Goal: Find specific page/section: Find specific page/section

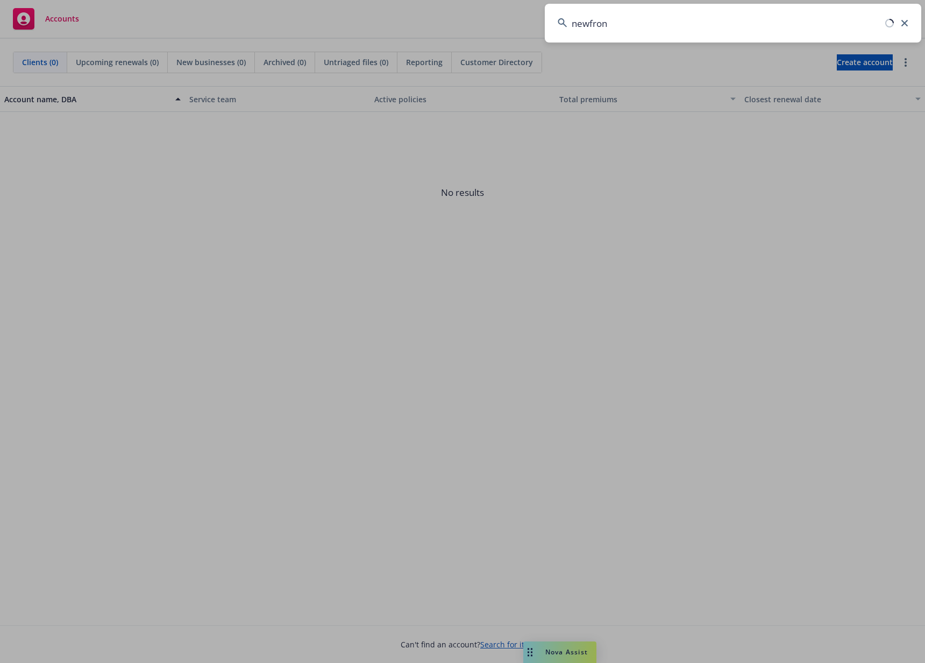
type input "newfront"
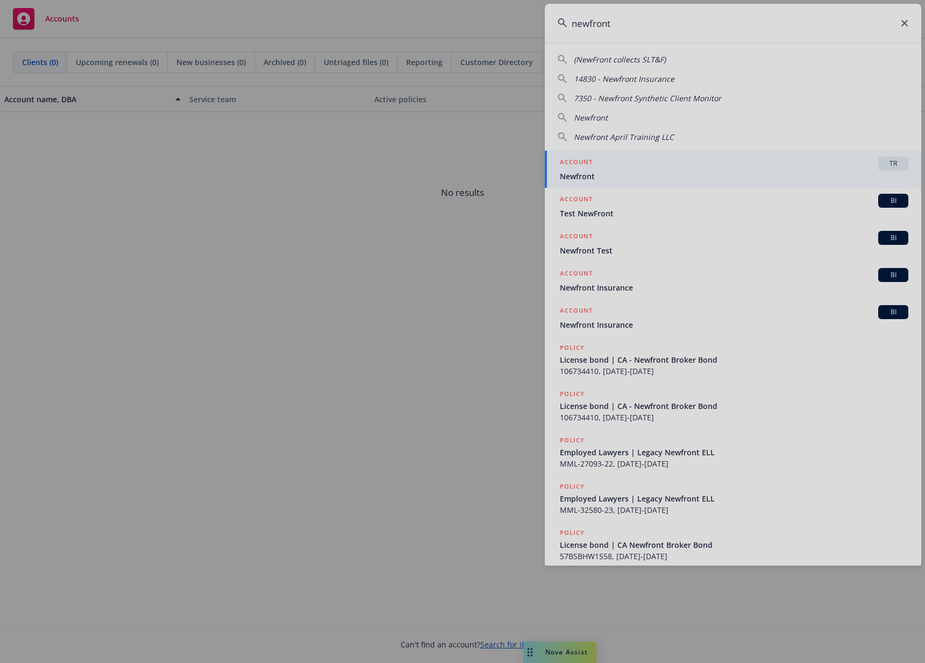
click at [673, 160] on div at bounding box center [462, 331] width 925 height 663
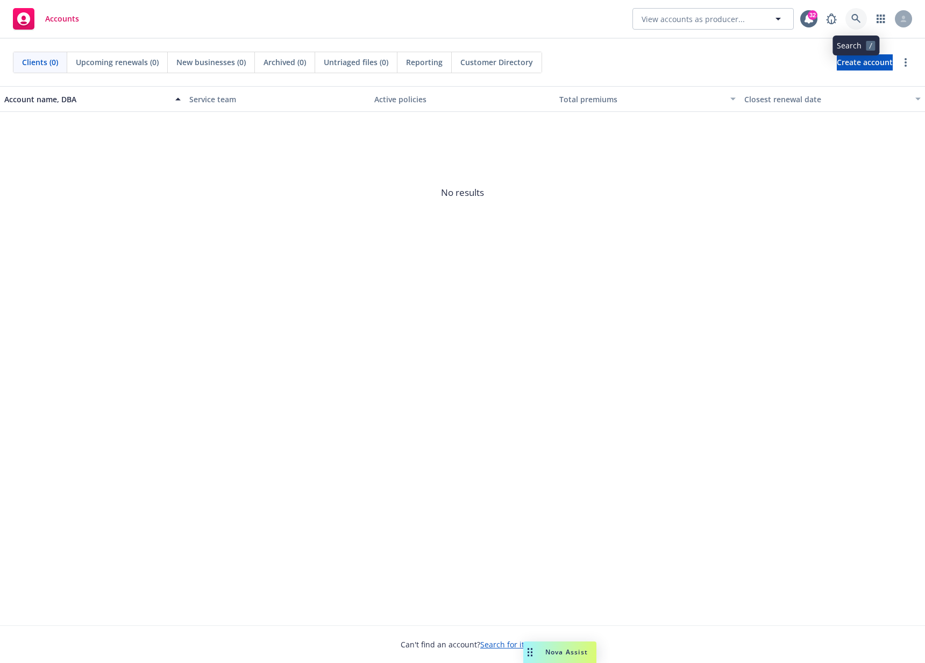
click at [858, 17] on icon at bounding box center [857, 19] width 10 height 10
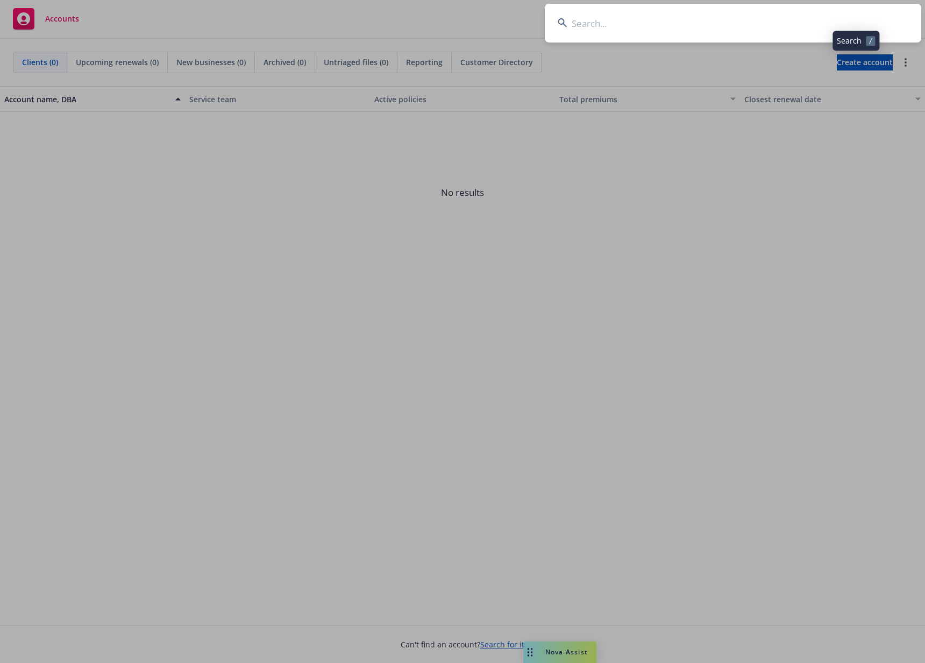
click at [776, 23] on input at bounding box center [733, 23] width 377 height 39
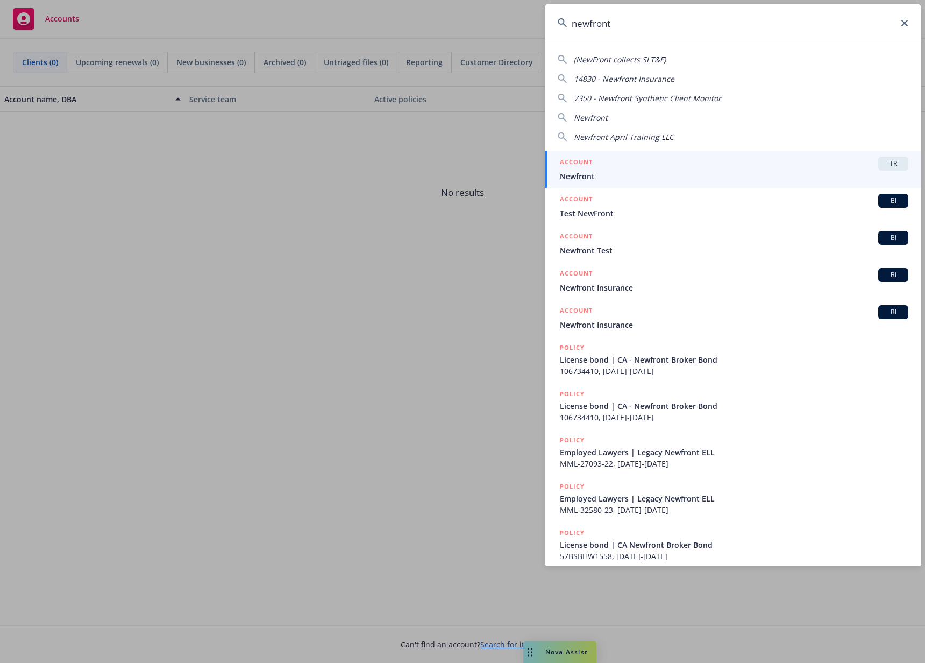
type input "newfront"
click at [649, 175] on span "Newfront" at bounding box center [734, 176] width 349 height 11
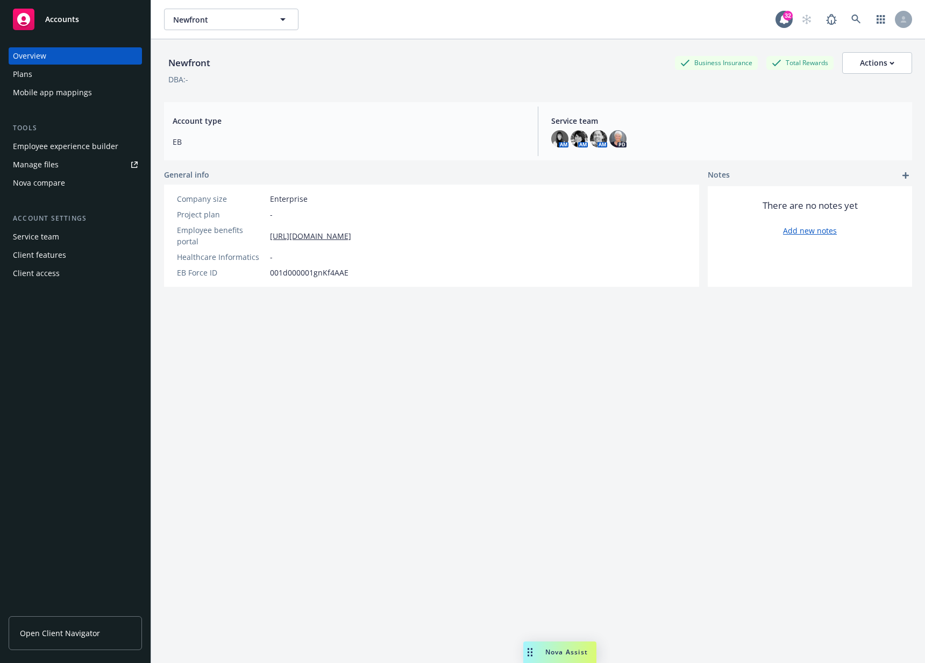
click at [77, 148] on div "Employee experience builder" at bounding box center [65, 146] width 105 height 17
click at [677, 585] on div "Newfront Business Insurance Total Rewards Actions DBA: - Account type EB Servic…" at bounding box center [538, 364] width 748 height 650
